Goal: Navigation & Orientation: Locate item on page

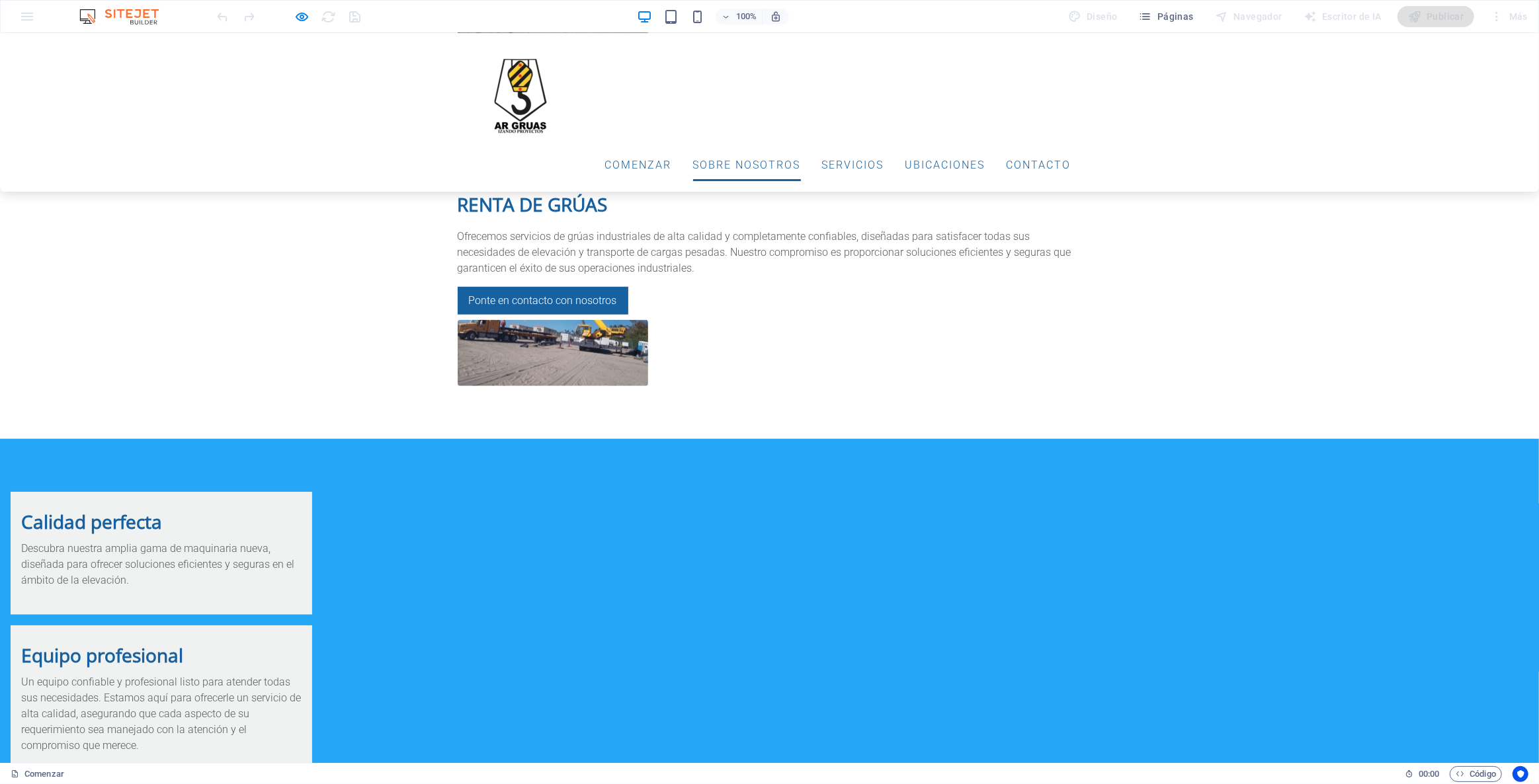
scroll to position [1376, 0]
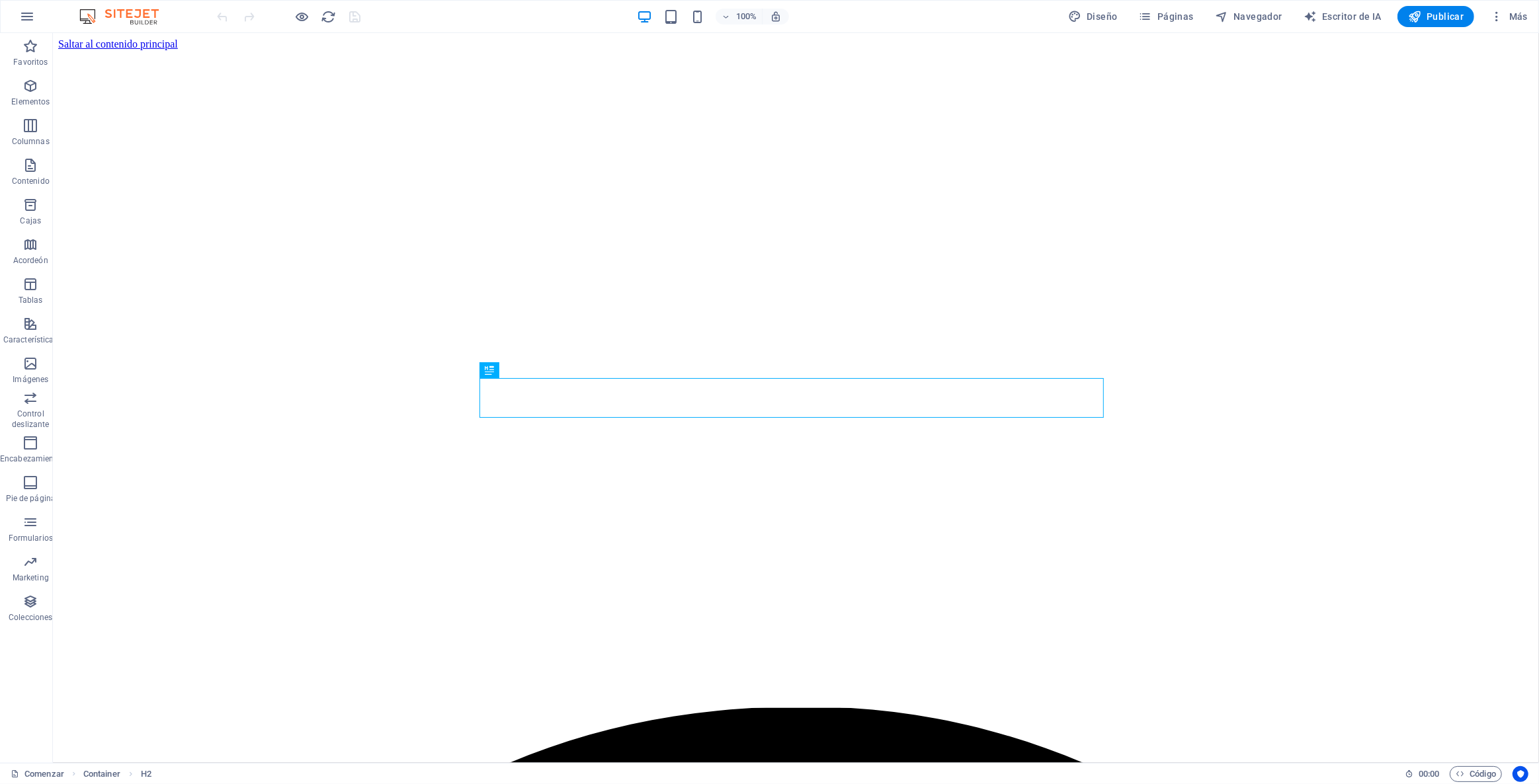
scroll to position [626, 0]
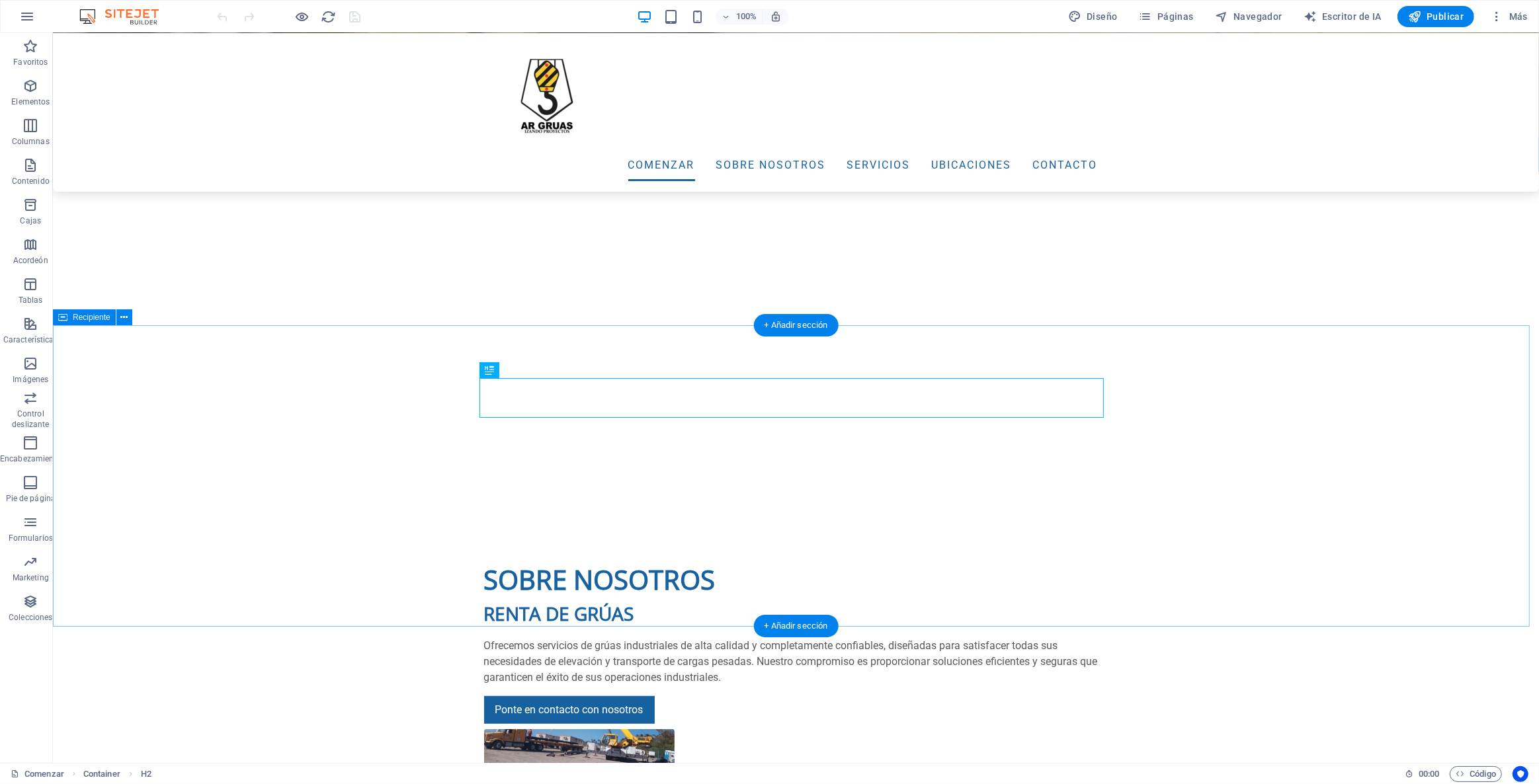
click at [304, 507] on div "Sobre nosotros RENTA DE GRÚAS Ofrecemos servicios de grúas industriales de alta…" at bounding box center [795, 677] width 1486 height 341
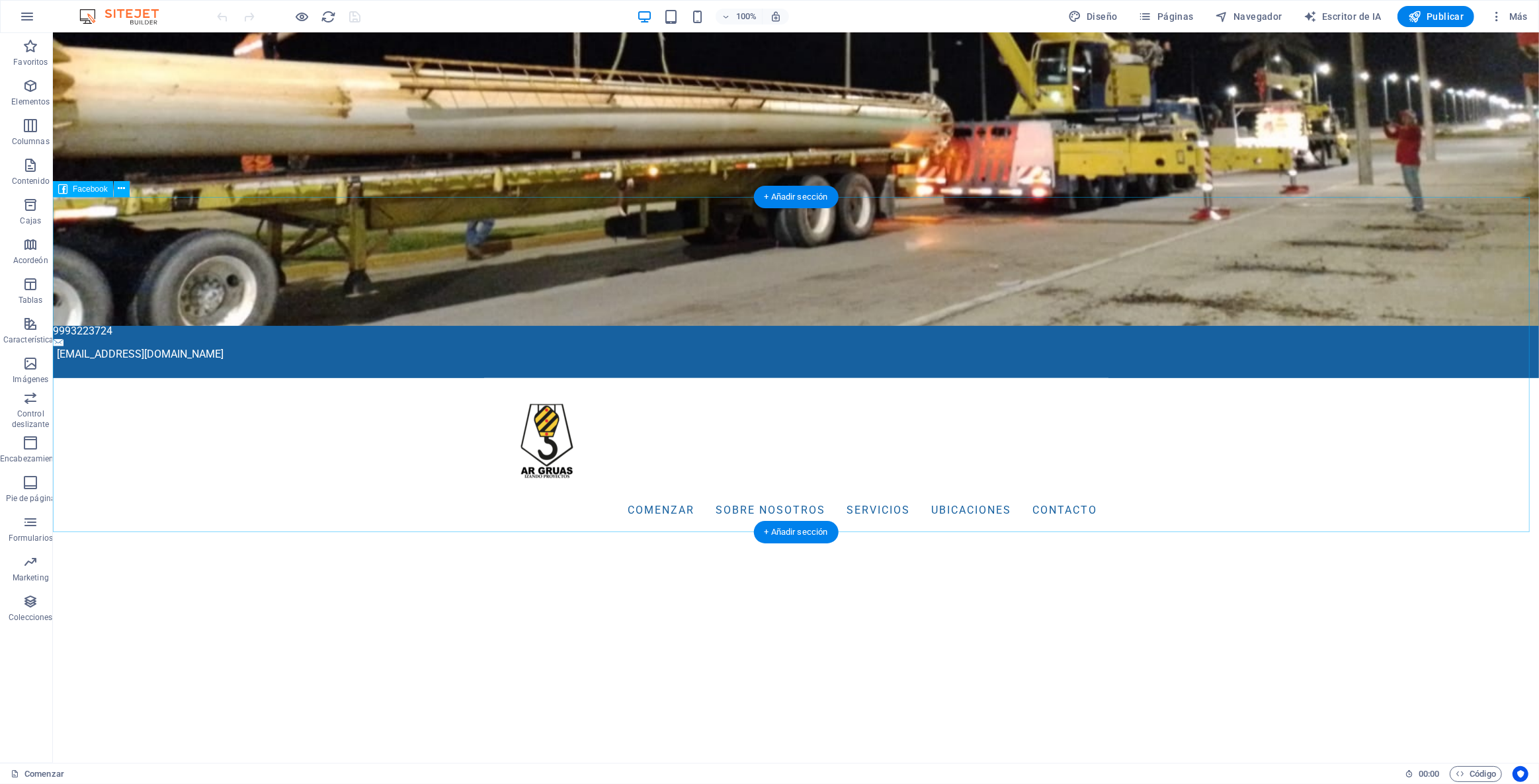
scroll to position [0, 0]
